Goal: Task Accomplishment & Management: Manage account settings

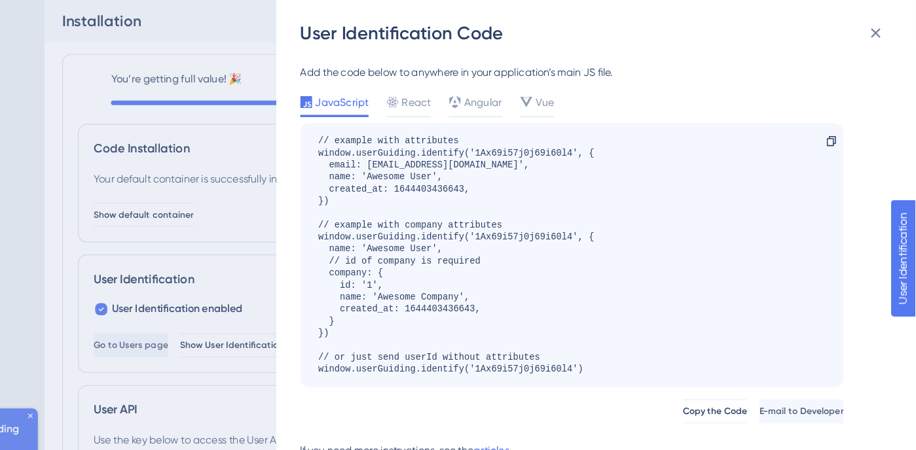
click at [189, 14] on div "User Identification Code Add the code below to anywhere in your application’s m…" at bounding box center [458, 225] width 916 height 450
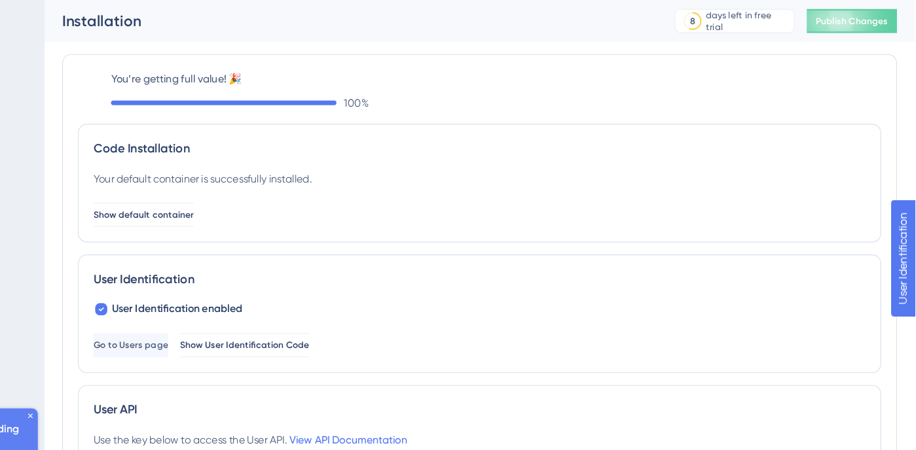
click at [219, 26] on div "Installation" at bounding box center [423, 18] width 501 height 18
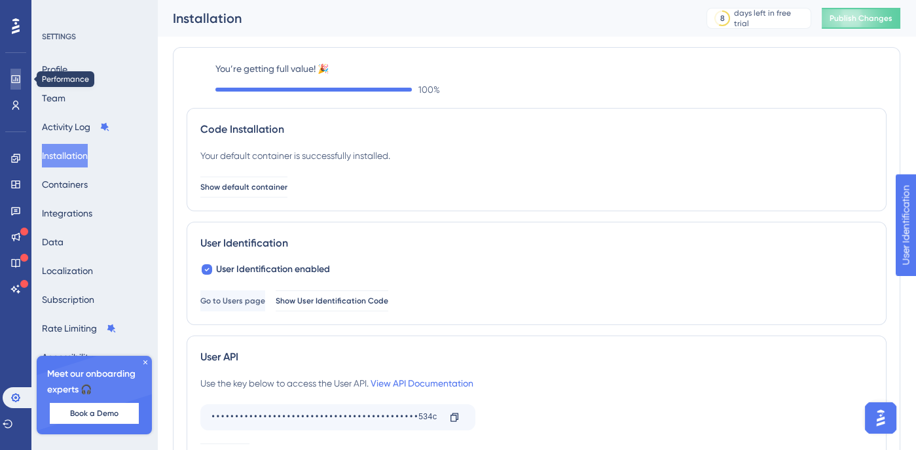
click at [11, 77] on icon at bounding box center [15, 79] width 9 height 8
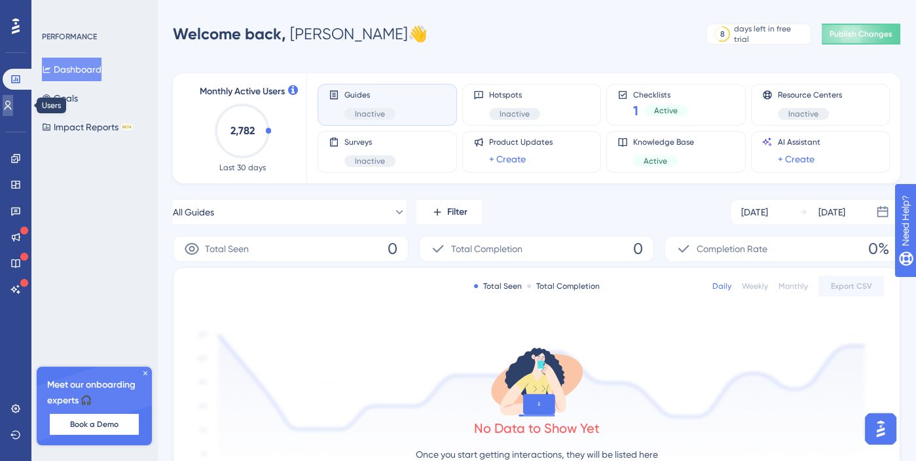
click at [13, 115] on link at bounding box center [8, 105] width 10 height 21
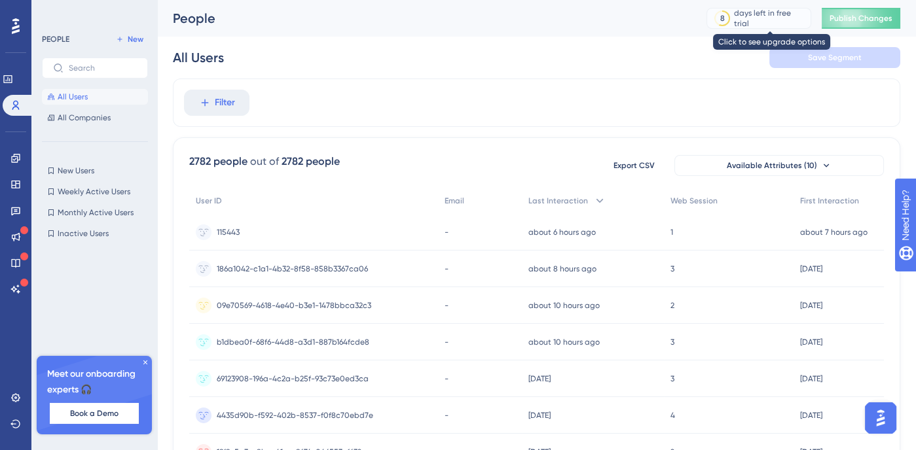
click at [783, 10] on div "8 days left in free trial" at bounding box center [758, 18] width 105 height 21
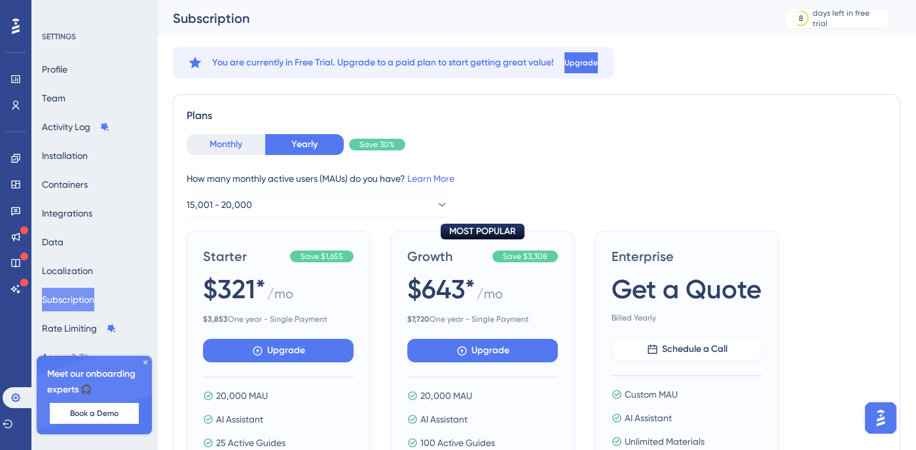
click at [228, 140] on button "Monthly" at bounding box center [226, 144] width 79 height 21
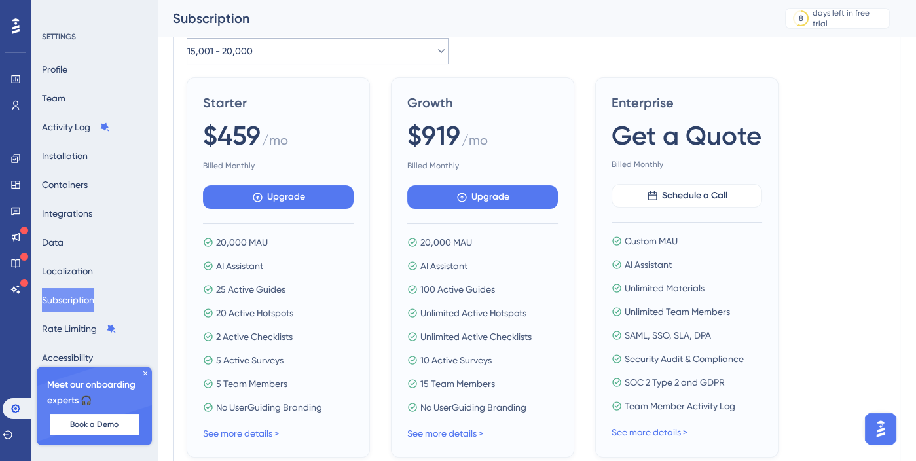
scroll to position [141, 0]
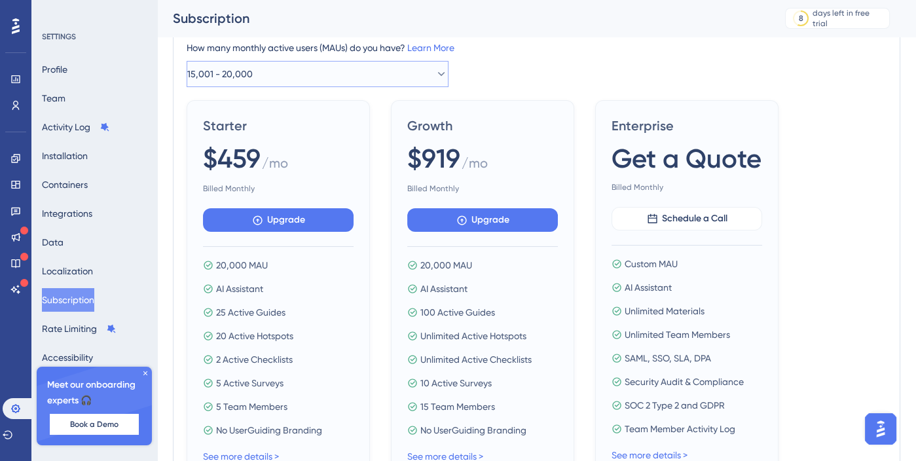
click at [387, 80] on button "15,001 - 20,000" at bounding box center [318, 74] width 262 height 26
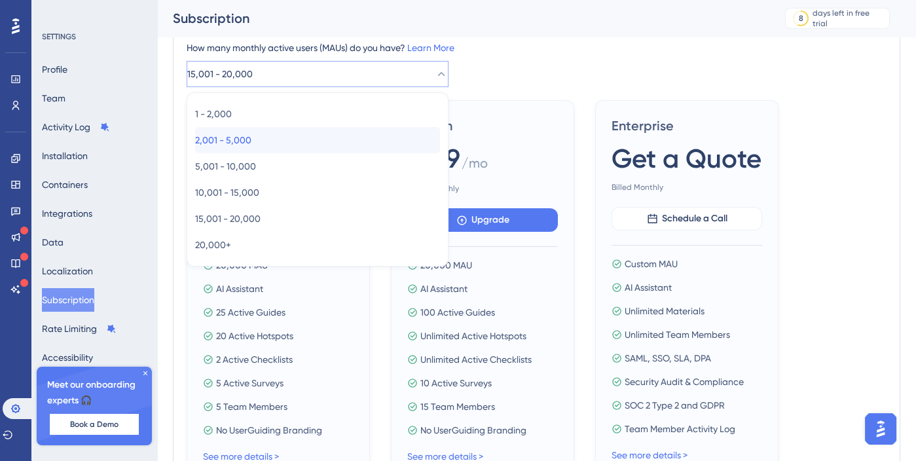
click at [348, 130] on div "2,001 - 5,000 2,001 - 5,000" at bounding box center [317, 140] width 245 height 26
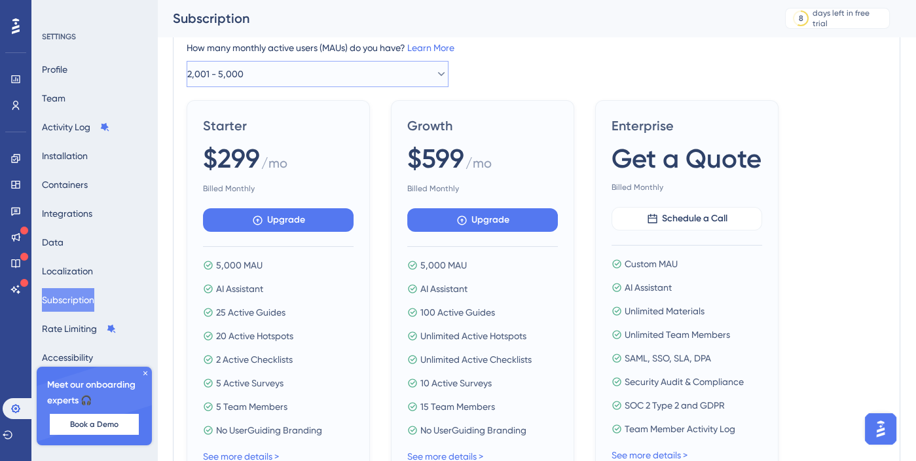
click at [412, 67] on button "2,001 - 5,000" at bounding box center [318, 74] width 262 height 26
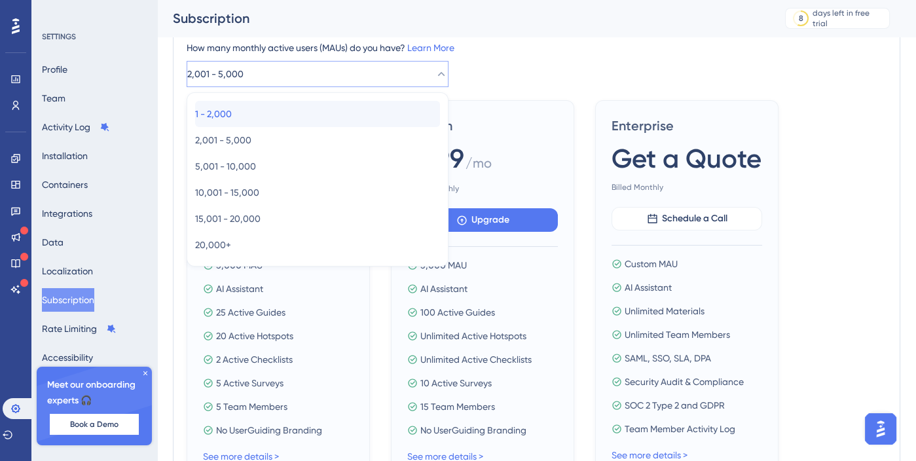
click at [345, 109] on div "1 - 2,000 1 - 2,000" at bounding box center [317, 114] width 245 height 26
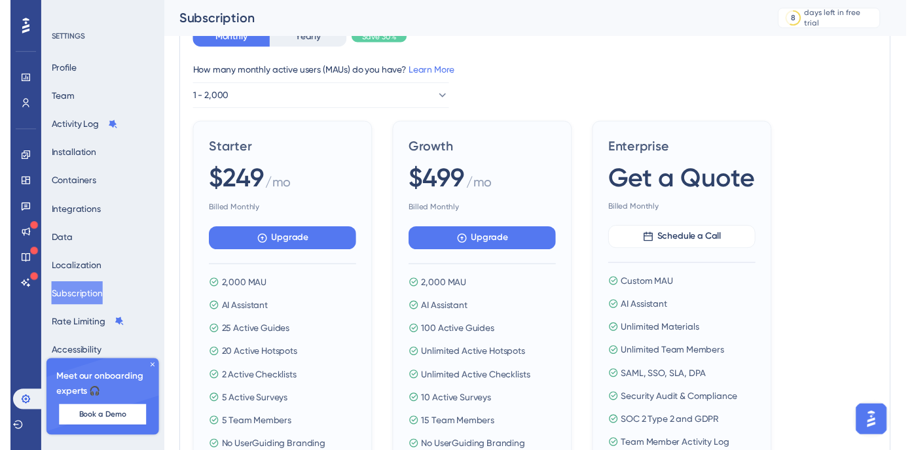
scroll to position [0, 0]
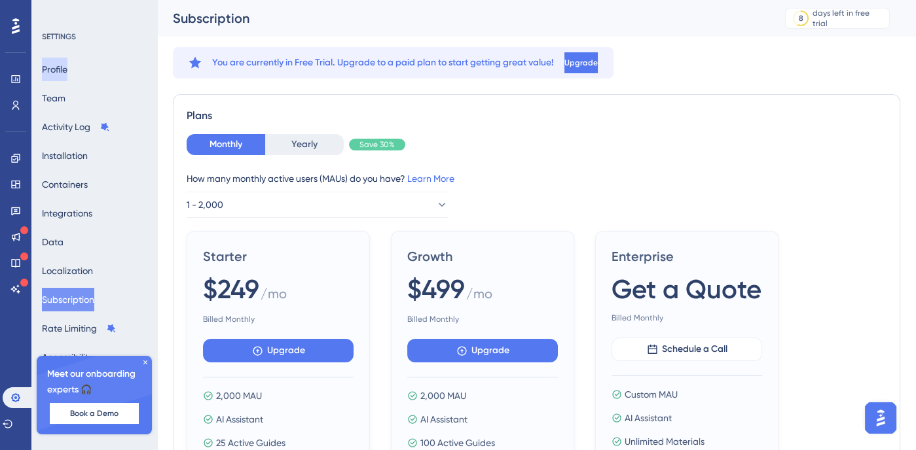
click at [66, 62] on button "Profile" at bounding box center [55, 70] width 26 height 24
